Goal: Transaction & Acquisition: Purchase product/service

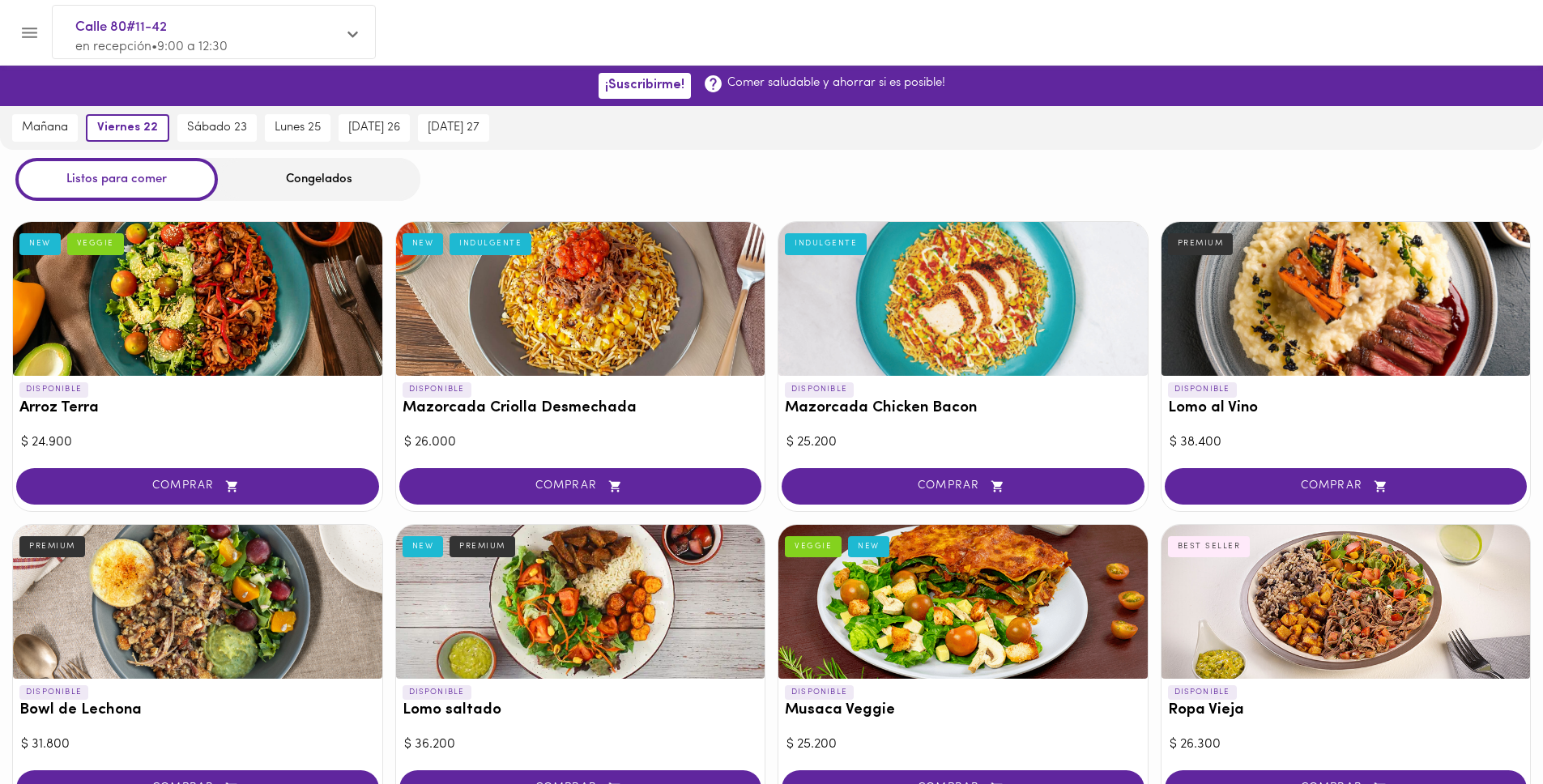
click at [367, 166] on div "Congelados" at bounding box center [319, 179] width 203 height 43
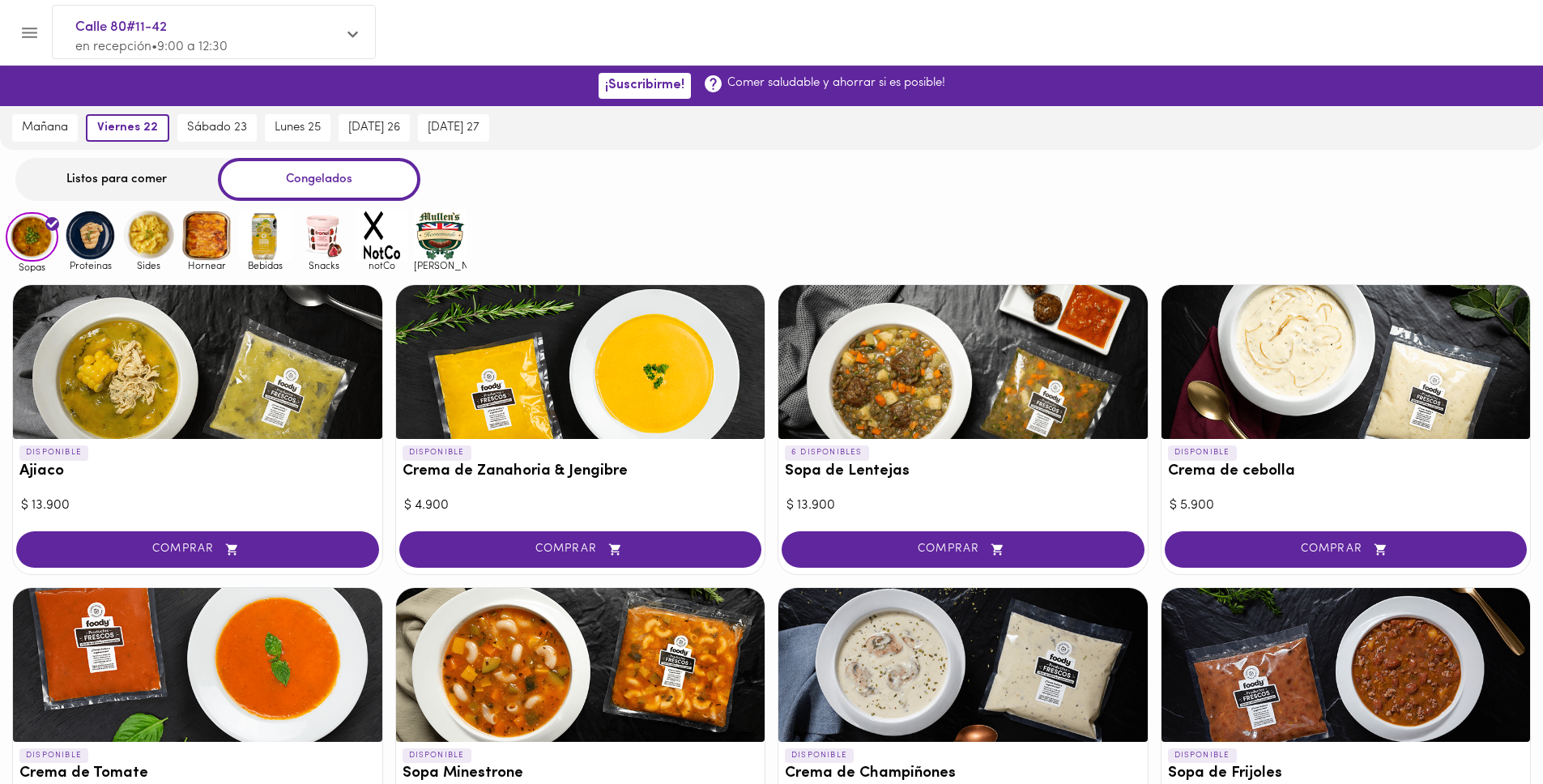
click at [340, 240] on img at bounding box center [324, 235] width 53 height 53
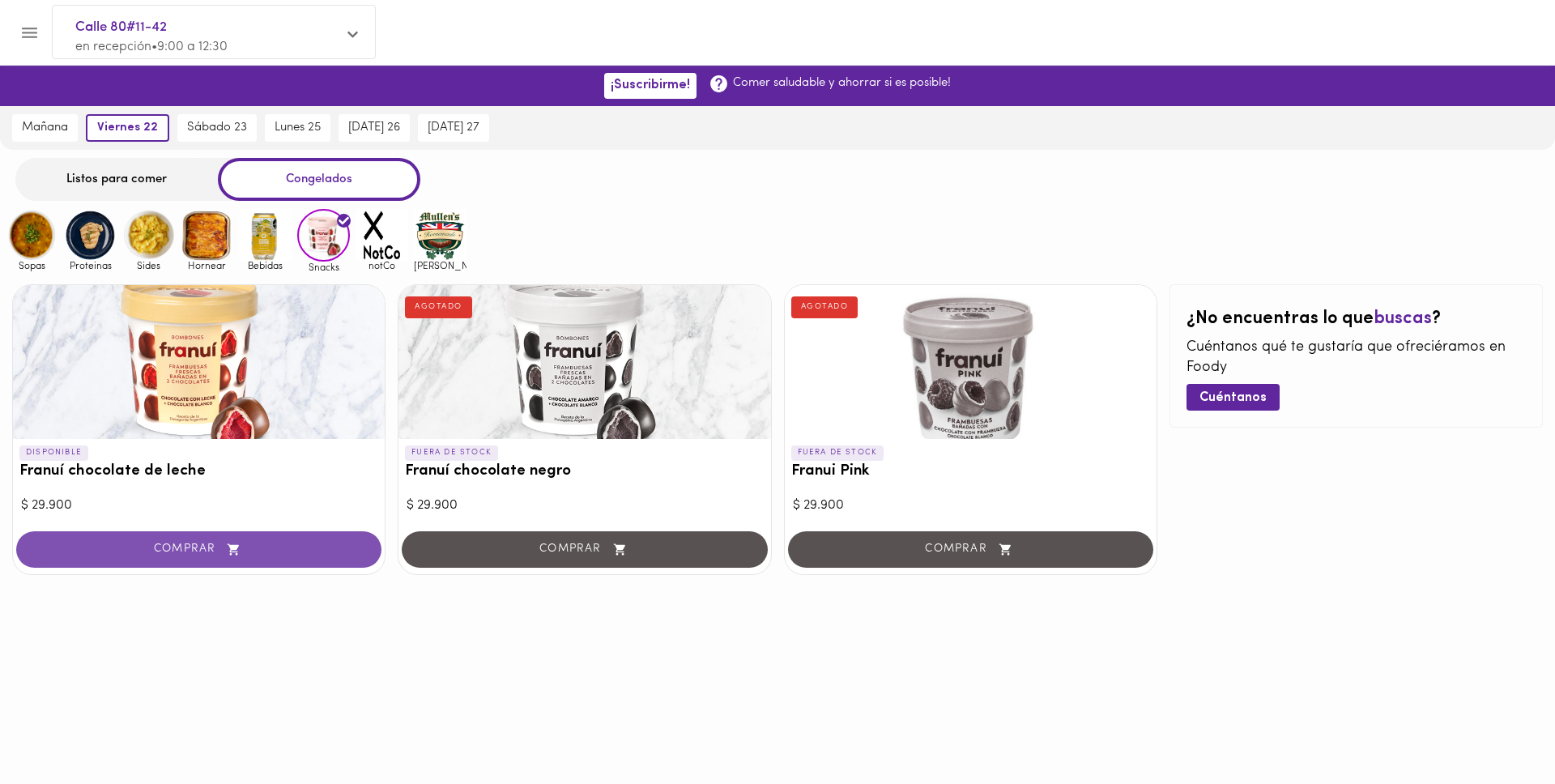
click at [321, 553] on span "COMPRAR" at bounding box center [198, 549] width 324 height 14
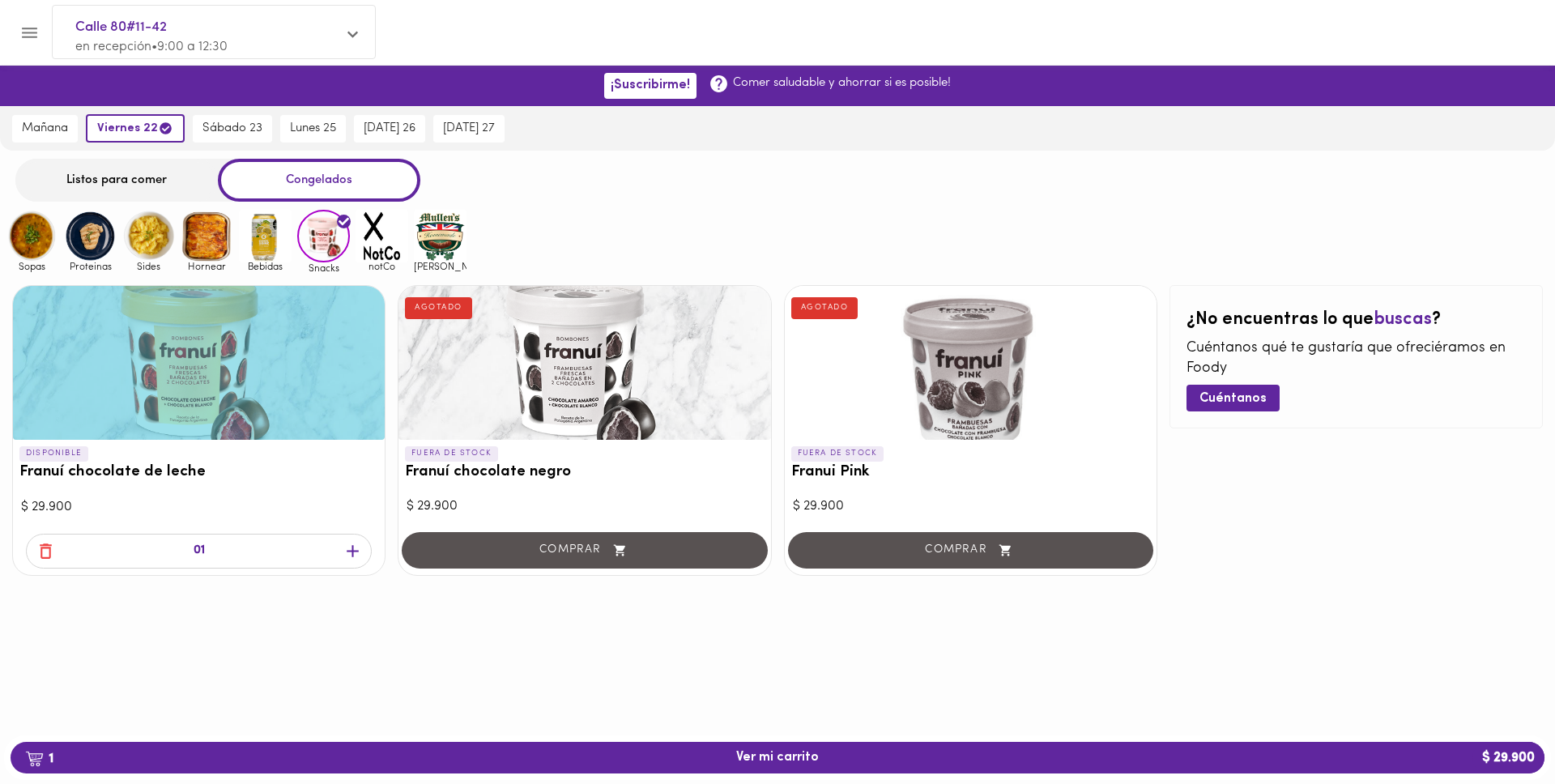
click at [369, 241] on img at bounding box center [382, 236] width 53 height 53
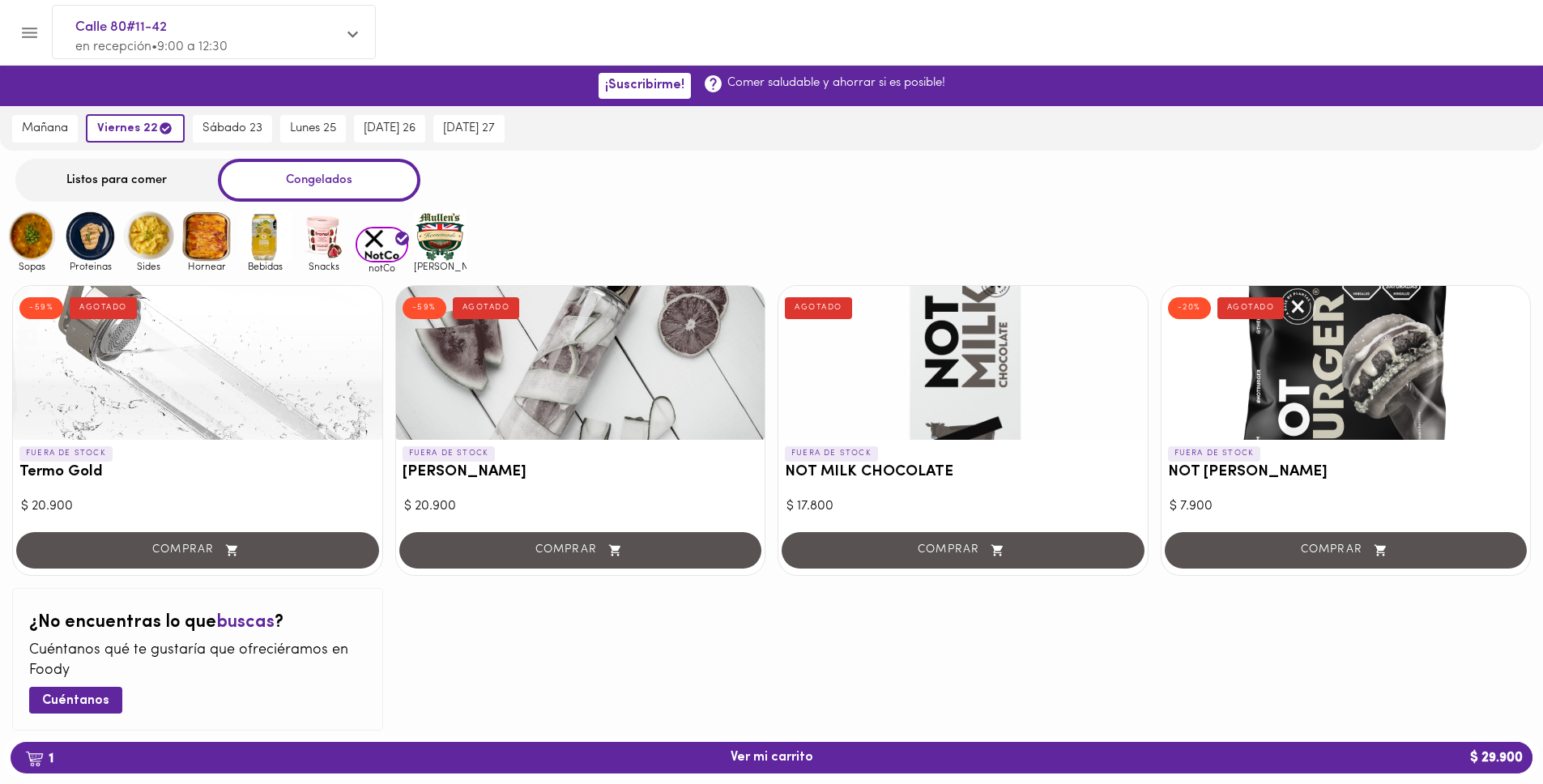
click at [428, 235] on img at bounding box center [440, 236] width 53 height 53
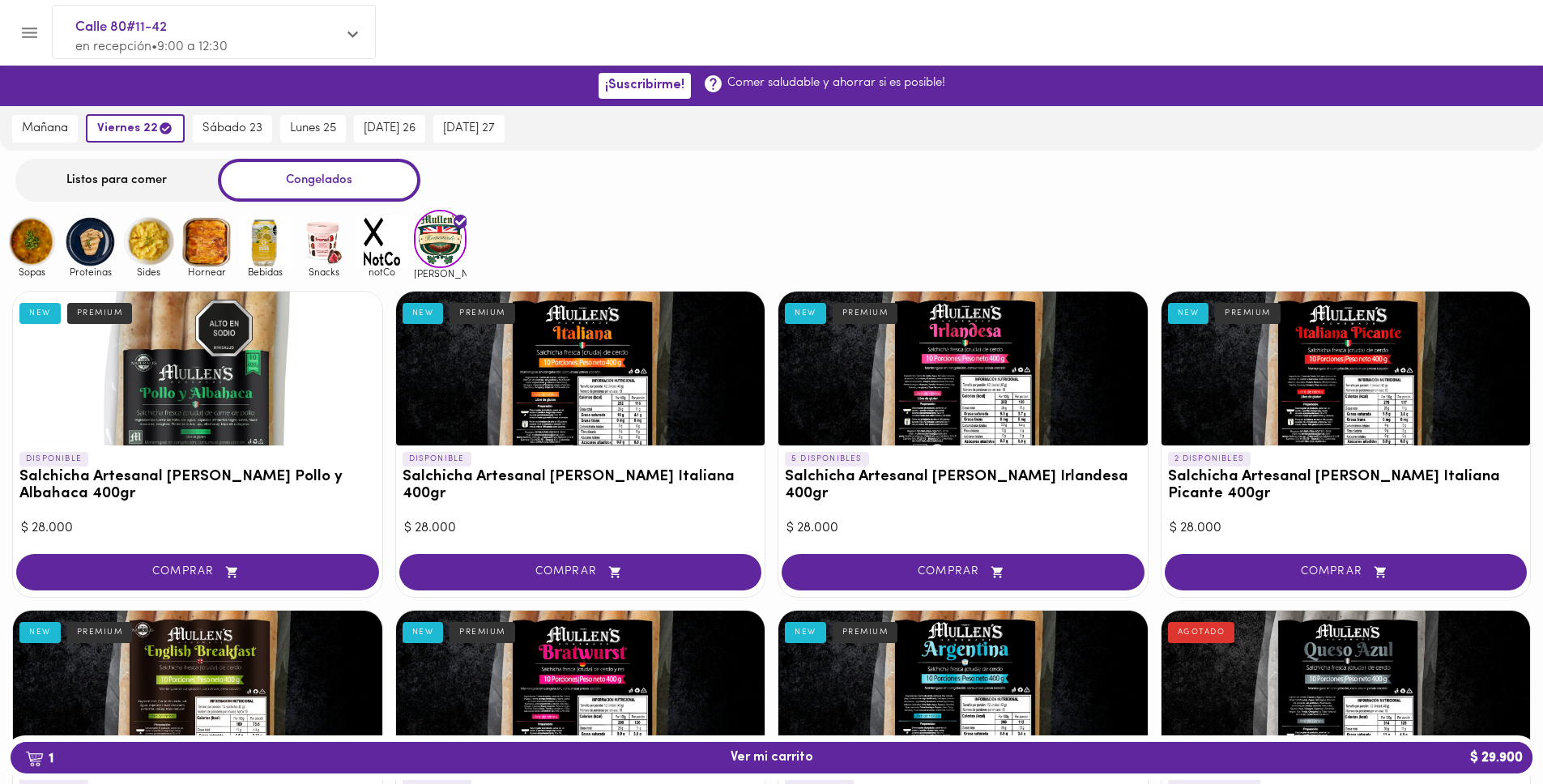
click at [207, 252] on img at bounding box center [207, 241] width 53 height 53
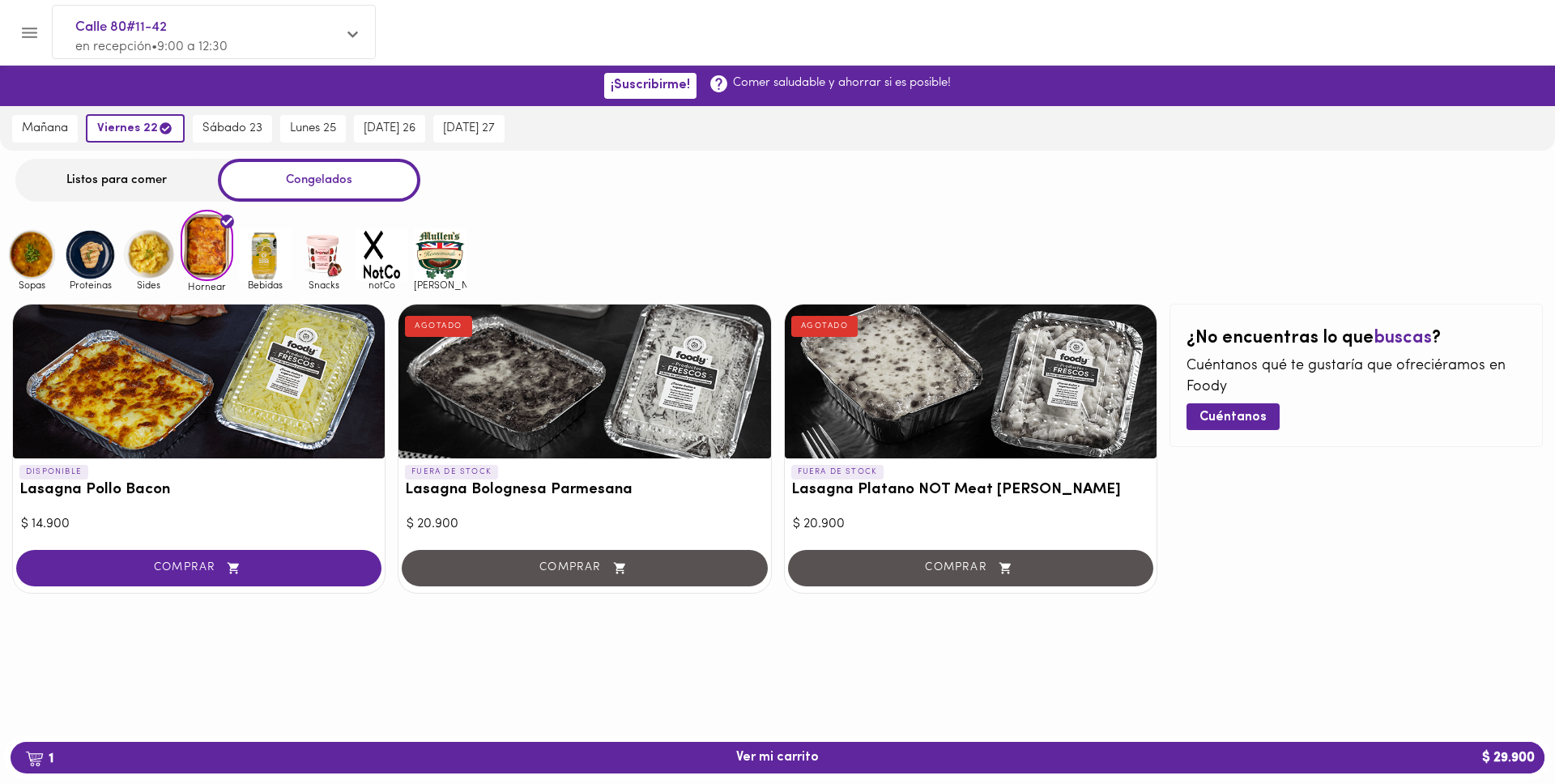
click at [155, 252] on img at bounding box center [149, 254] width 53 height 53
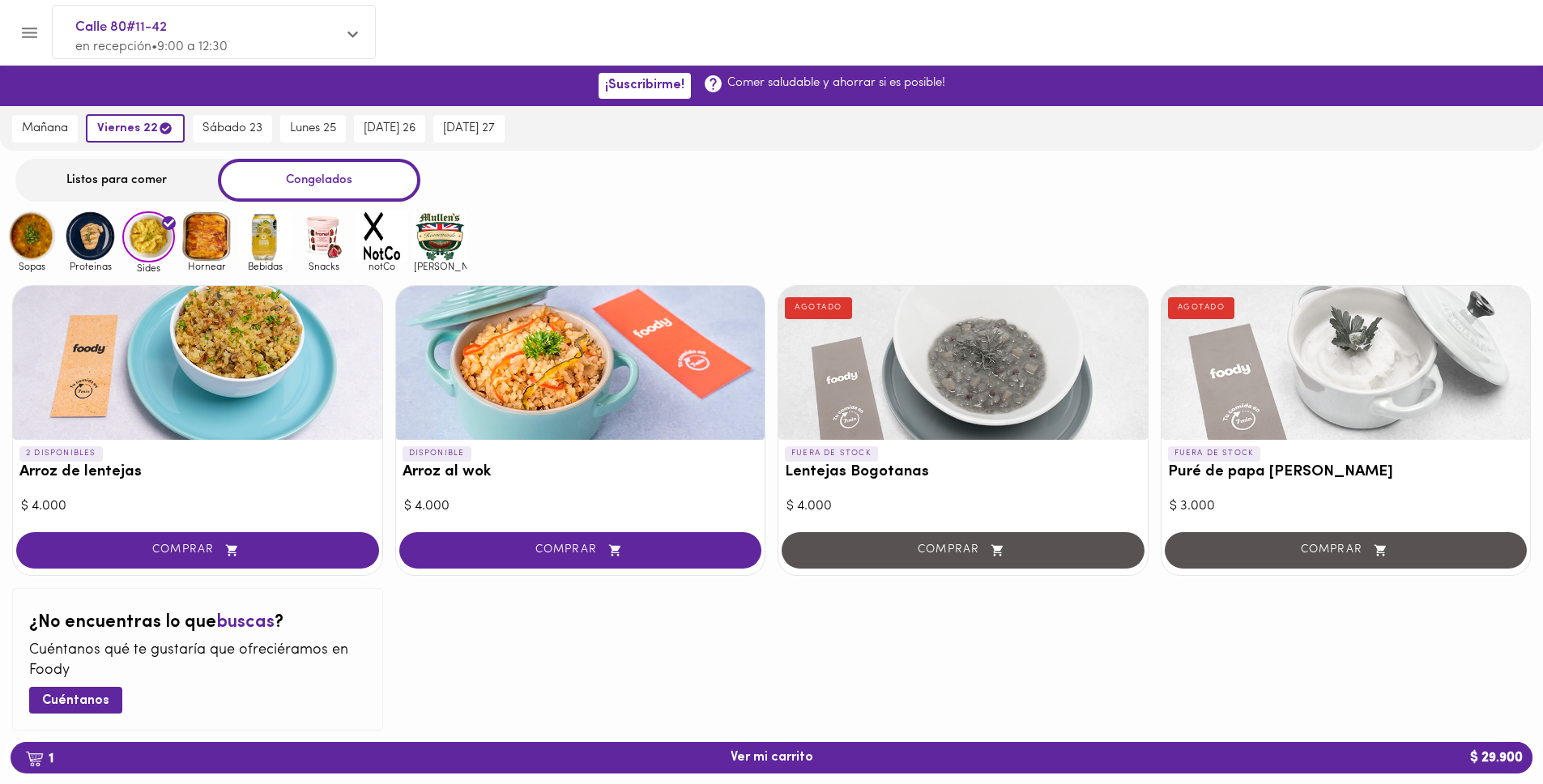
click at [94, 245] on img at bounding box center [90, 236] width 53 height 53
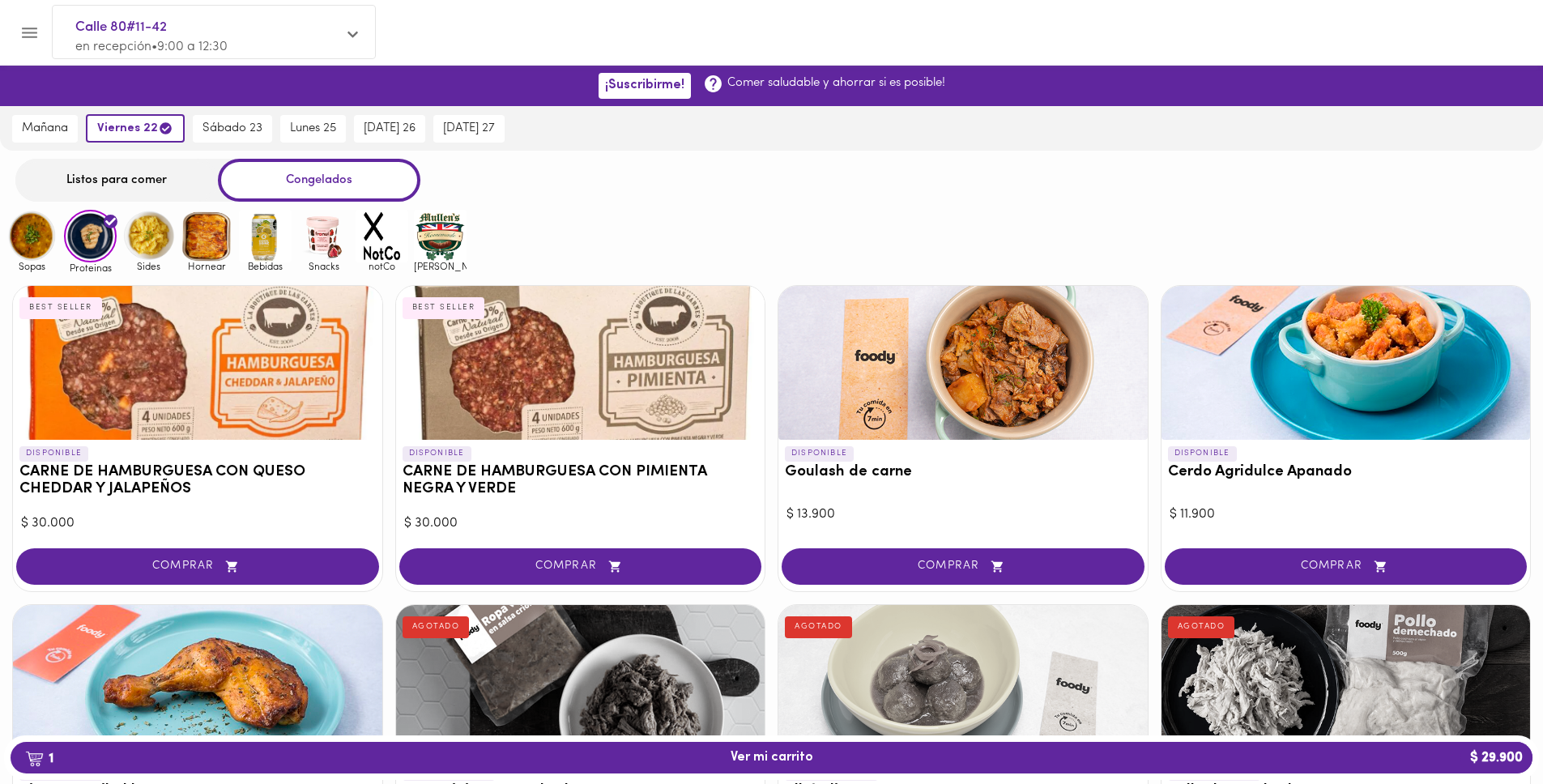
click at [41, 238] on img at bounding box center [32, 236] width 53 height 53
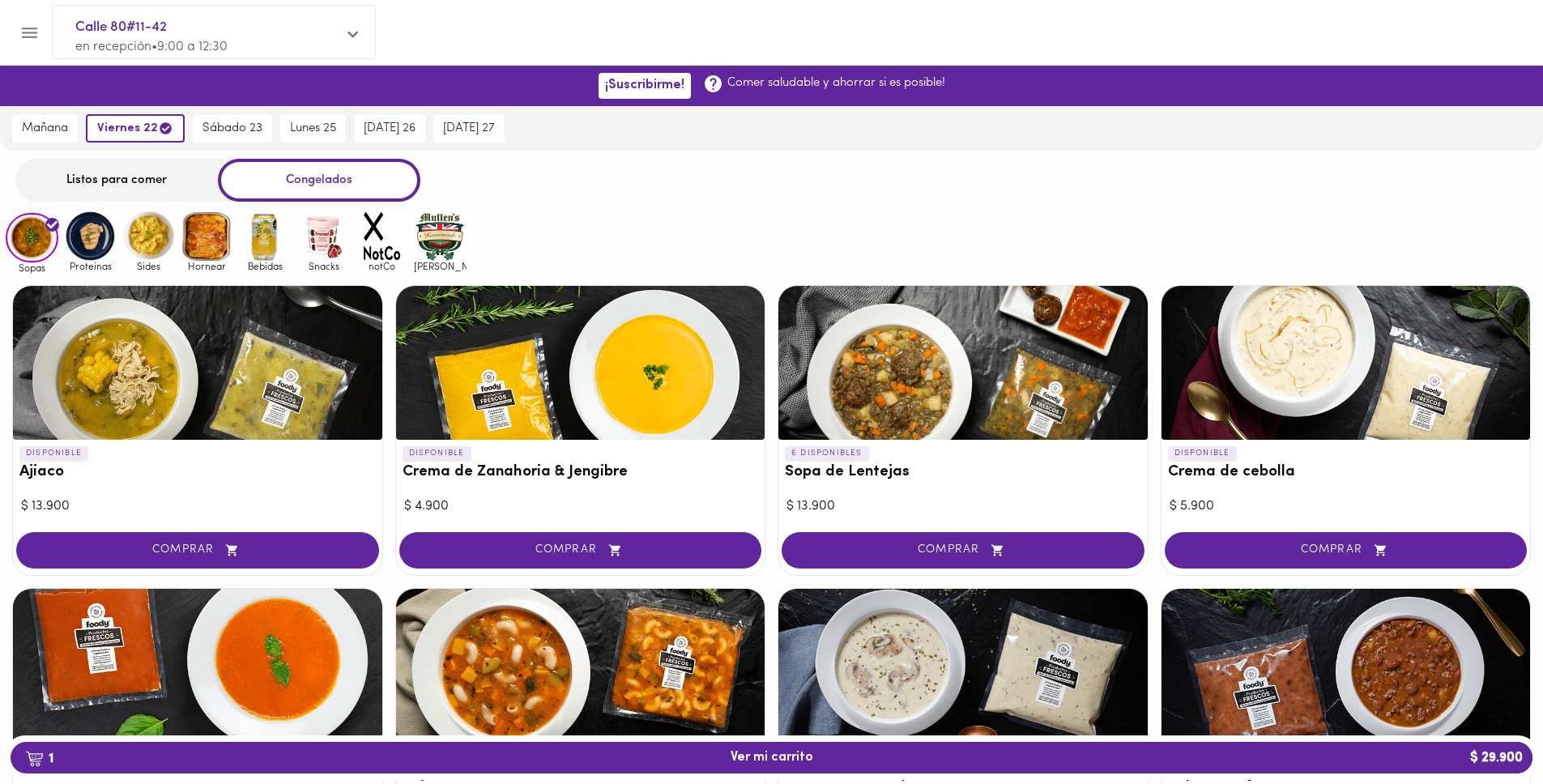
click at [91, 242] on img at bounding box center [90, 236] width 53 height 53
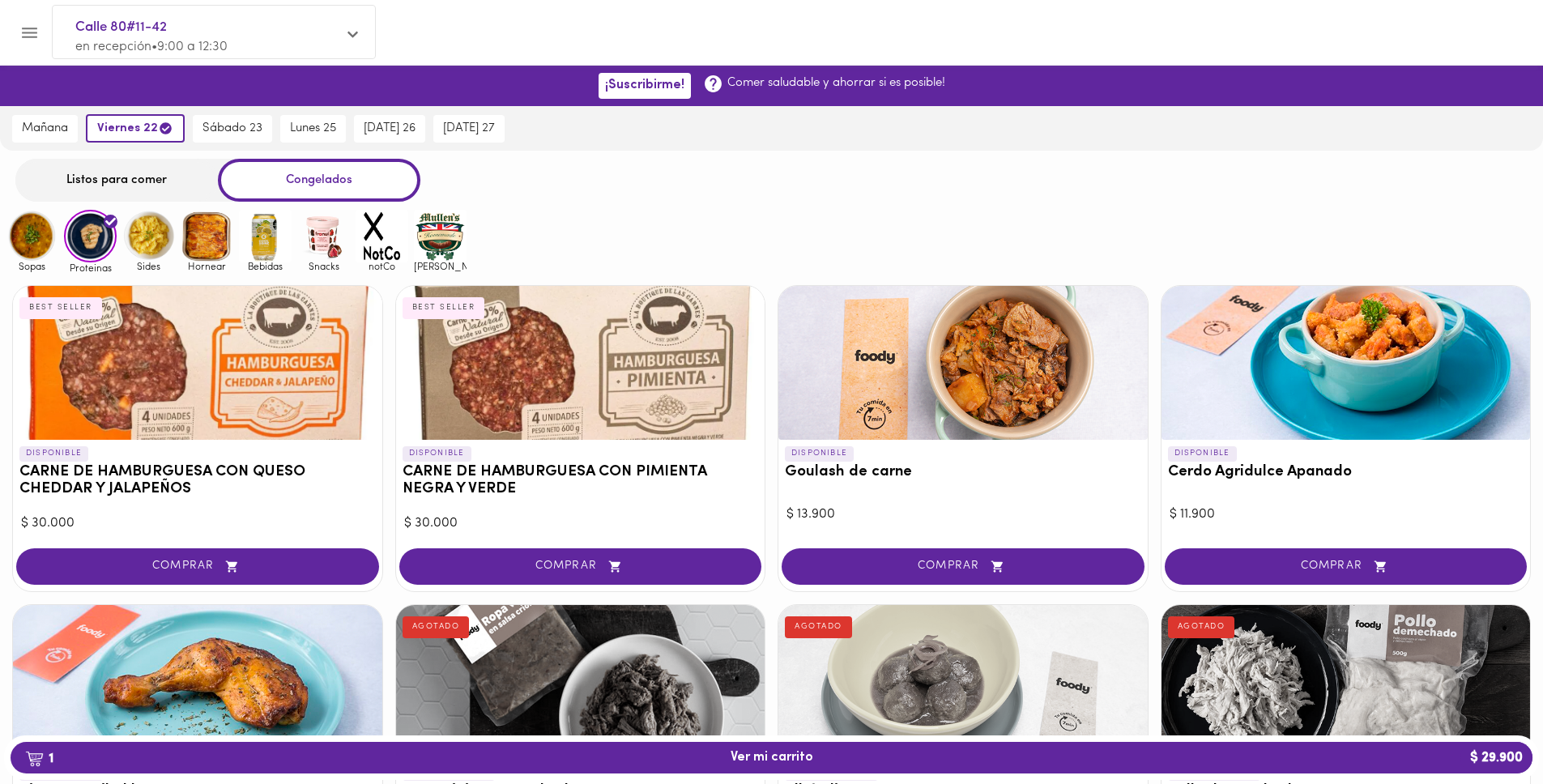
click at [34, 235] on img at bounding box center [32, 236] width 53 height 53
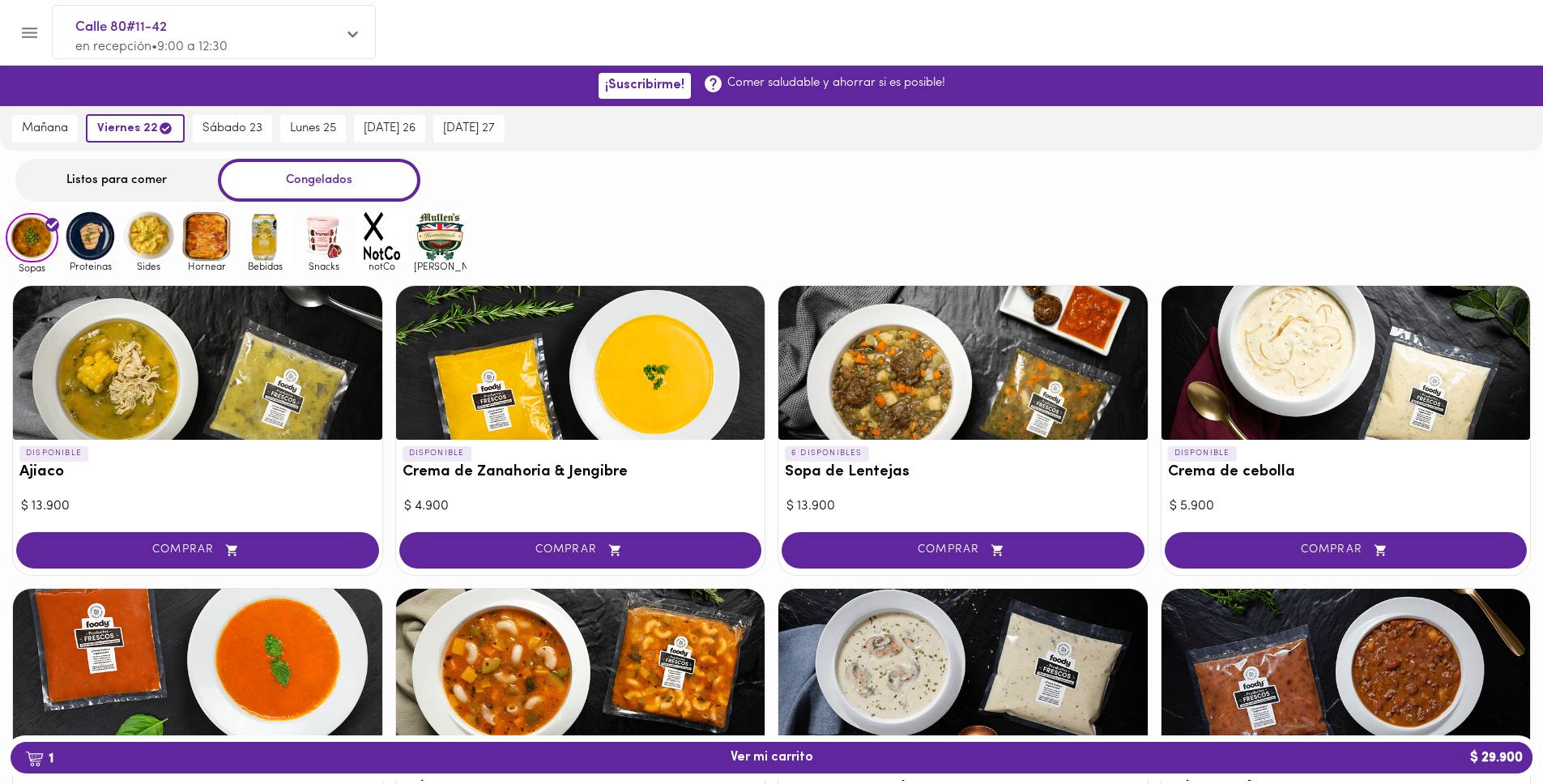
click at [146, 188] on div "Listos para comer" at bounding box center [117, 180] width 203 height 43
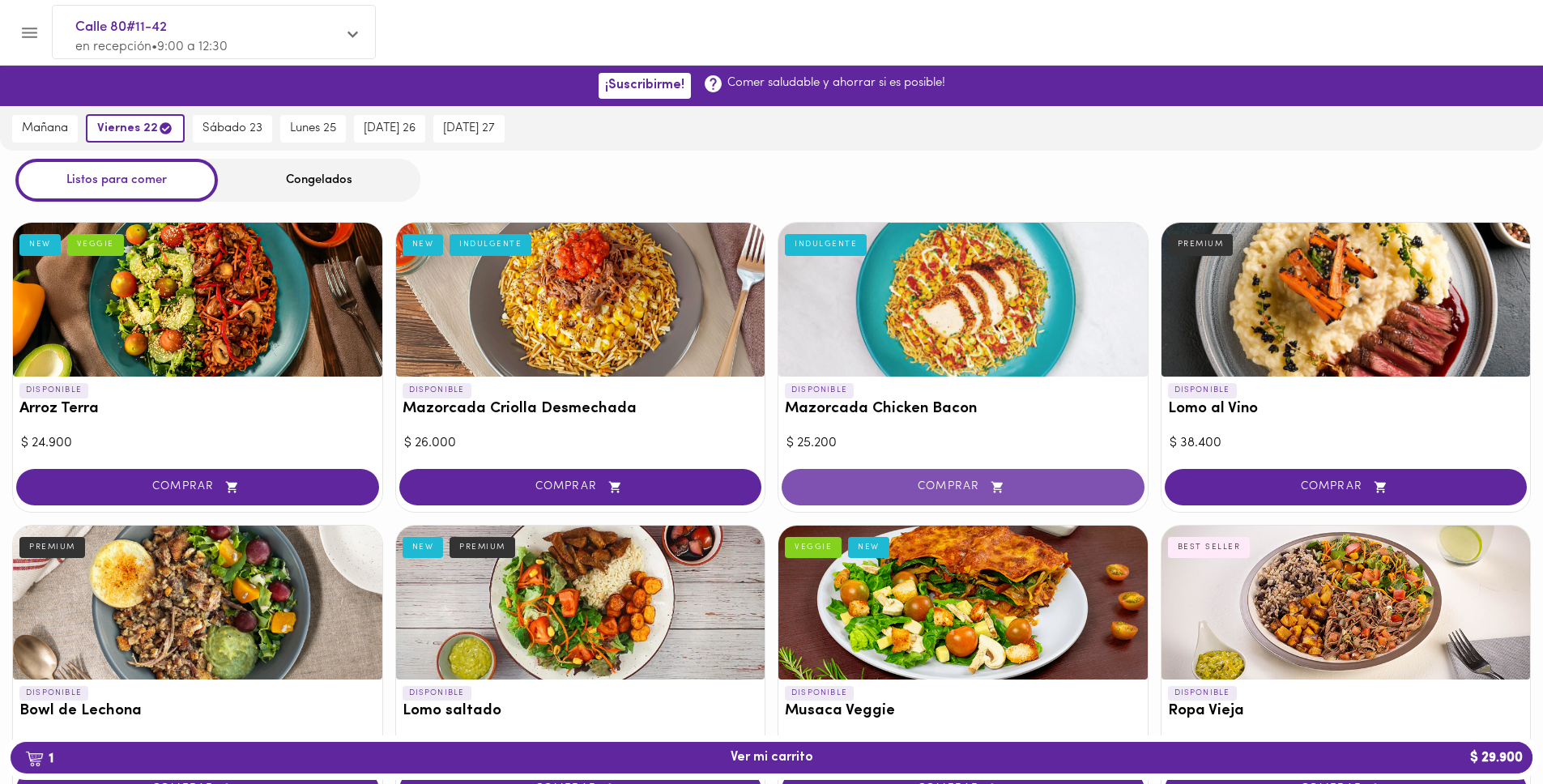
click at [877, 484] on span "COMPRAR" at bounding box center [962, 487] width 322 height 14
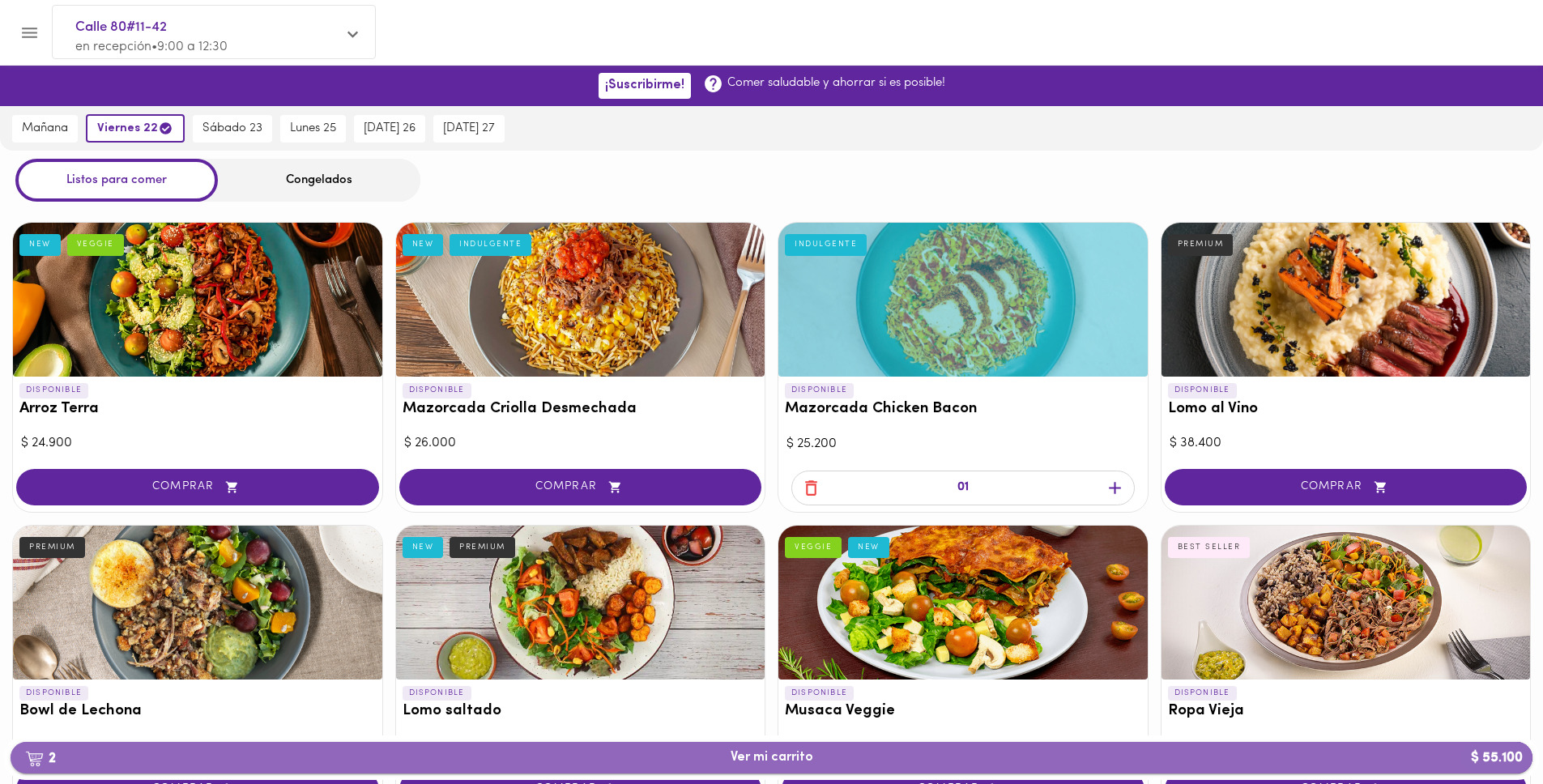
click at [789, 754] on span "2 Ver mi carrito $ 55.100" at bounding box center [772, 757] width 83 height 16
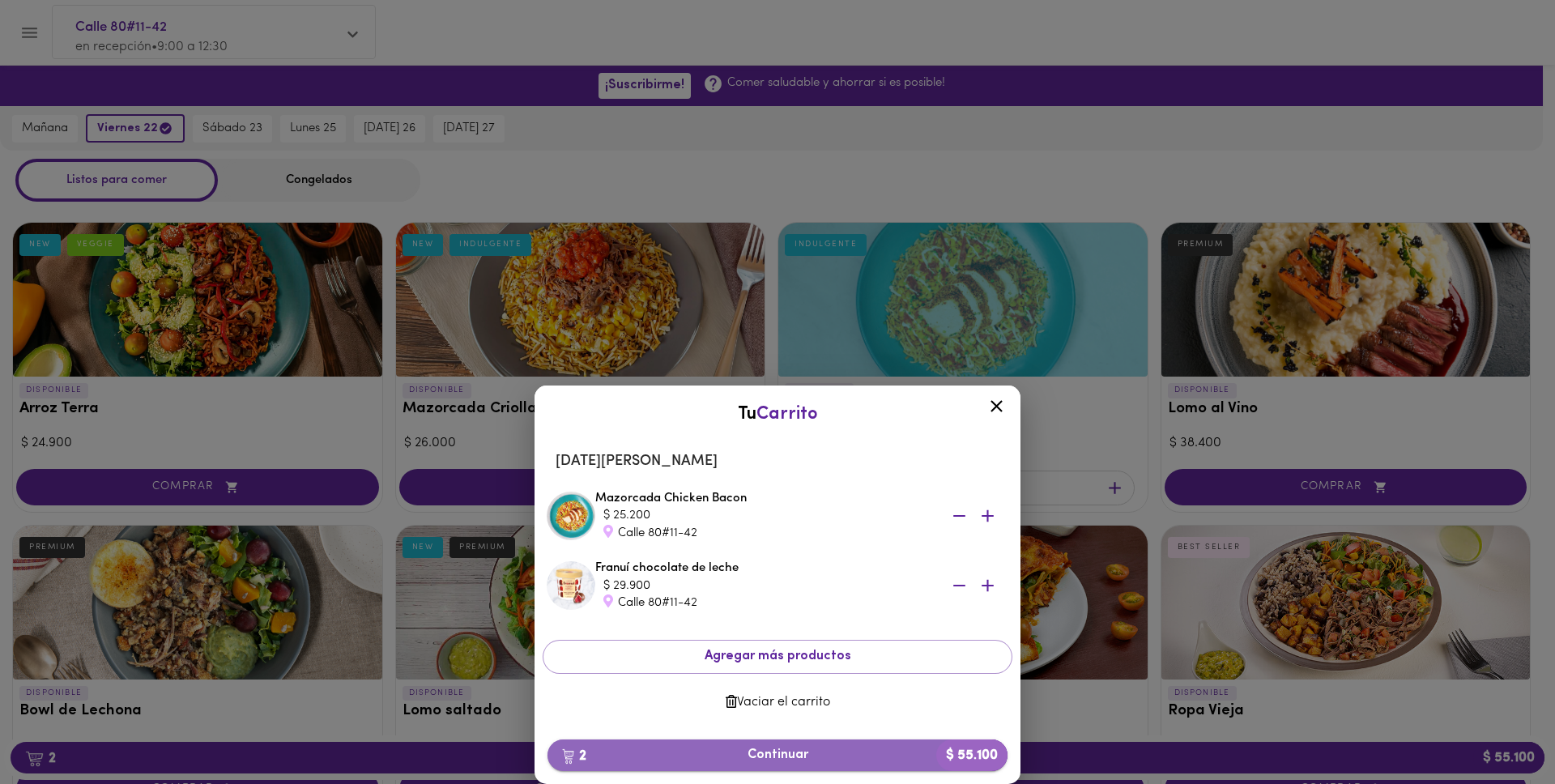
click at [799, 759] on span "2 Continuar $ 55.100" at bounding box center [777, 754] width 435 height 16
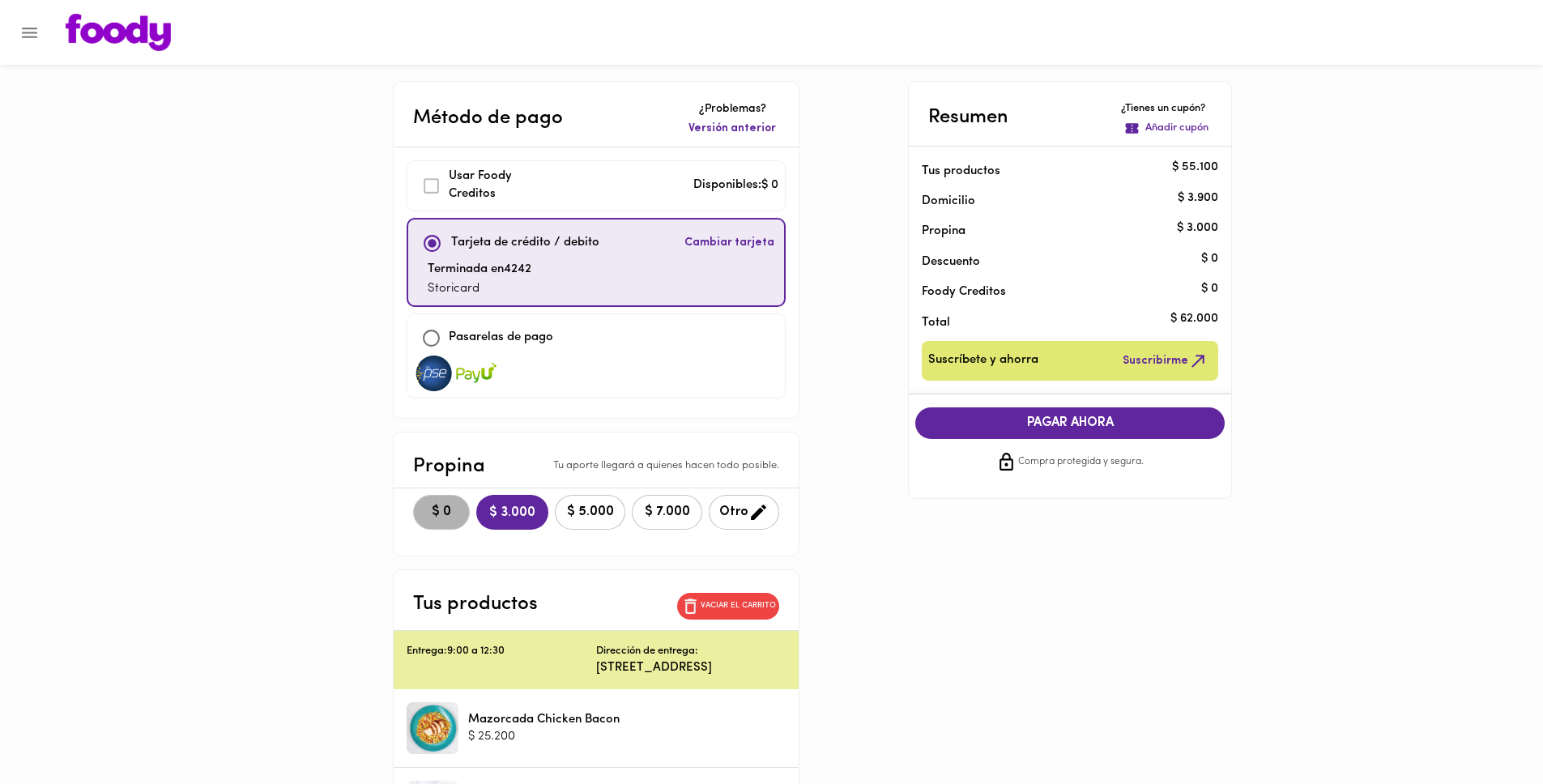
click at [435, 509] on span "$ 0" at bounding box center [441, 511] width 35 height 16
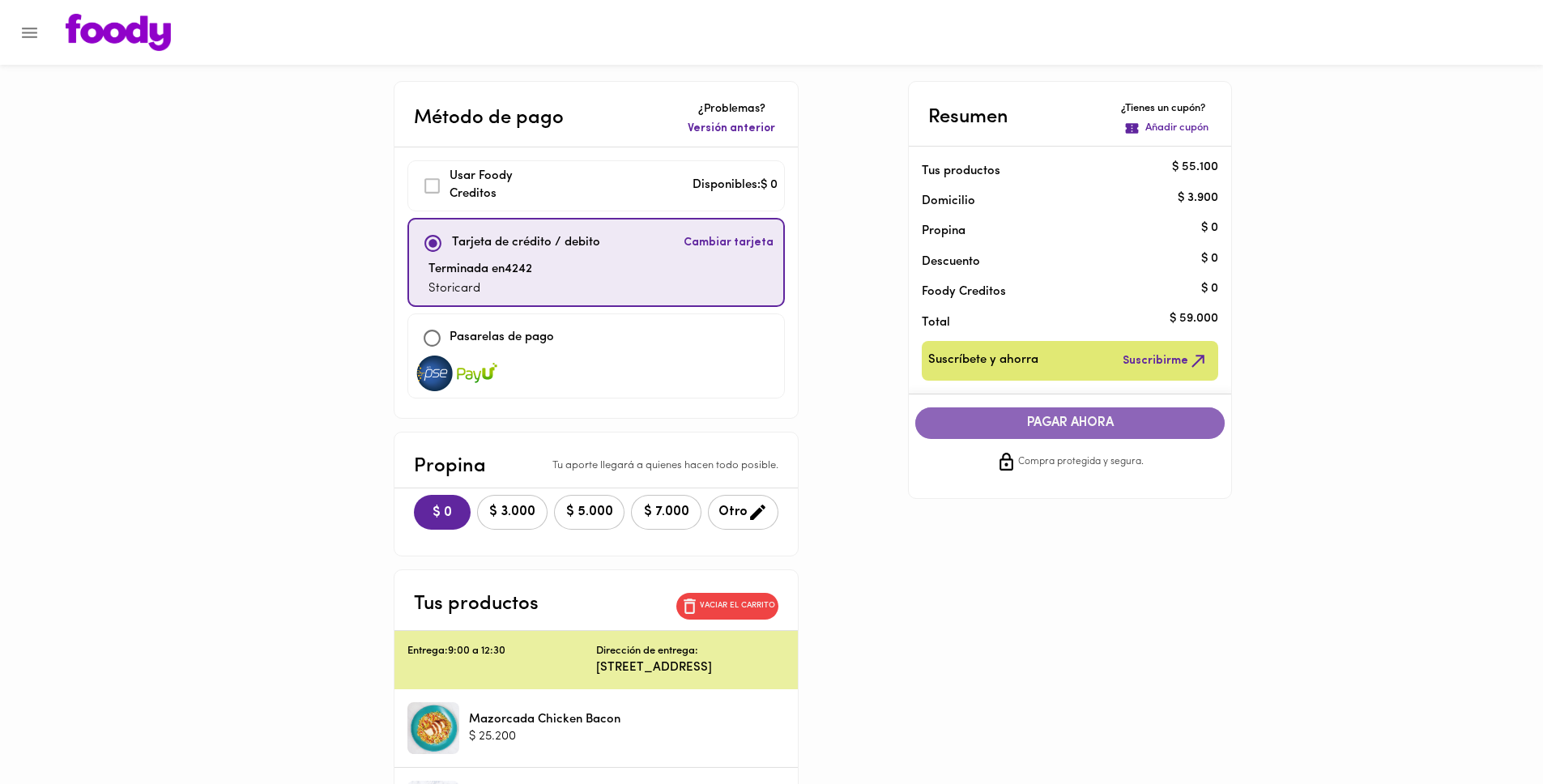
click at [1070, 418] on span "PAGAR AHORA" at bounding box center [1069, 423] width 277 height 16
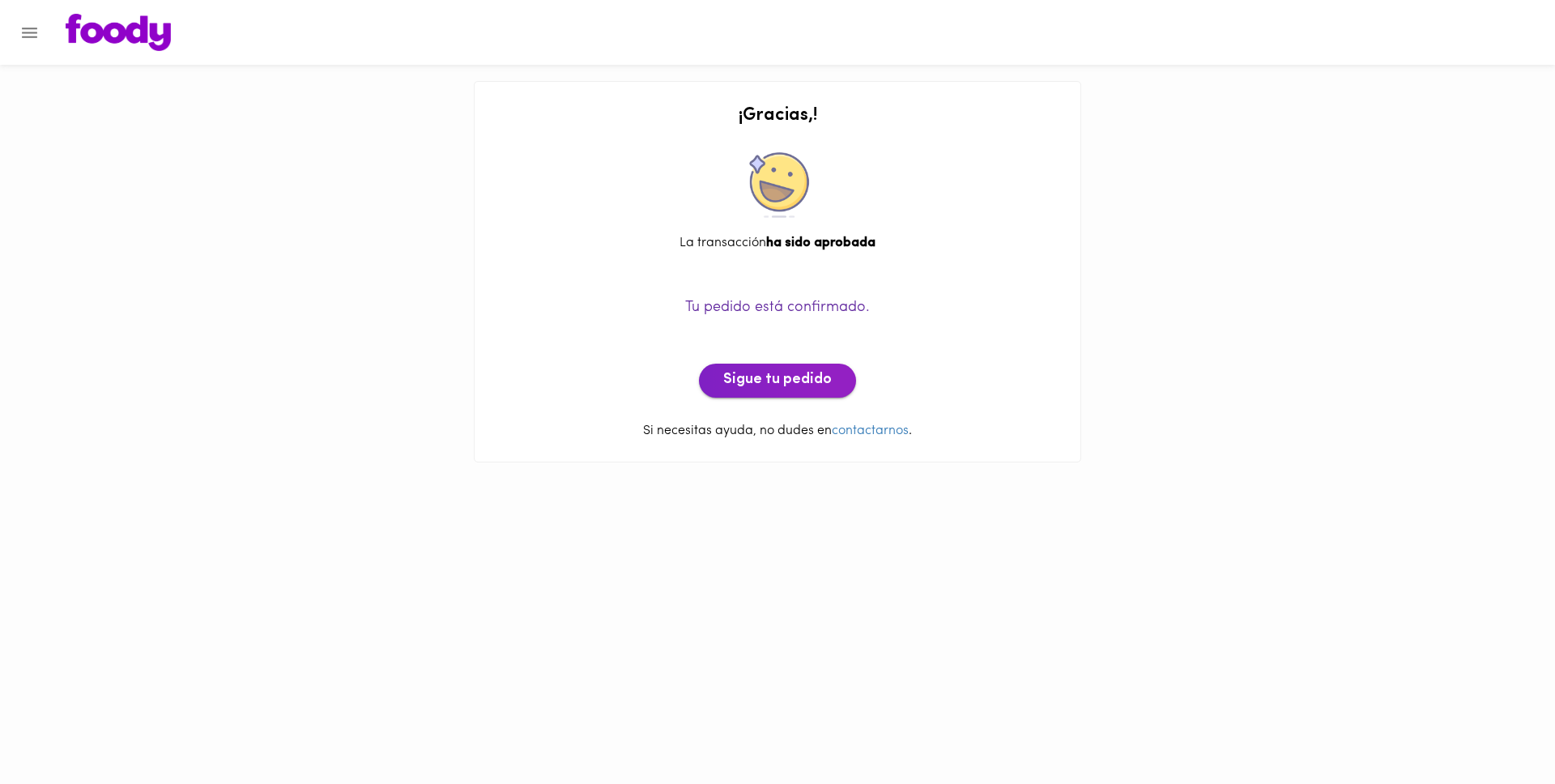
click at [794, 378] on span "Sigue tu pedido" at bounding box center [778, 381] width 108 height 18
